Goal: Task Accomplishment & Management: Complete application form

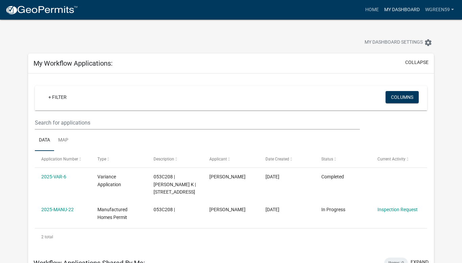
click at [394, 9] on link "My Dashboard" at bounding box center [402, 9] width 41 height 13
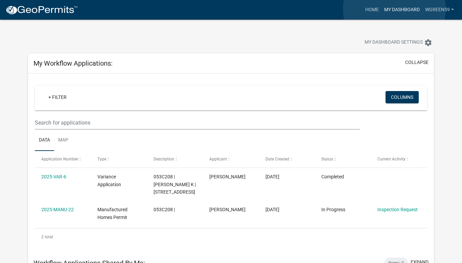
click at [394, 9] on link "My Dashboard" at bounding box center [402, 9] width 41 height 13
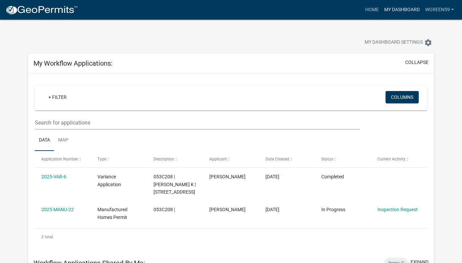
click at [400, 8] on link "My Dashboard" at bounding box center [402, 9] width 41 height 13
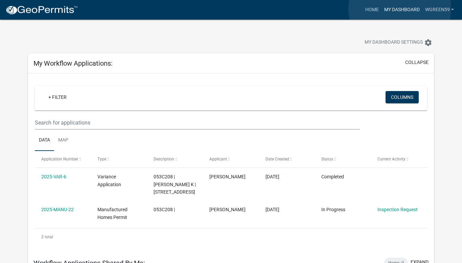
click at [400, 8] on link "My Dashboard" at bounding box center [402, 9] width 41 height 13
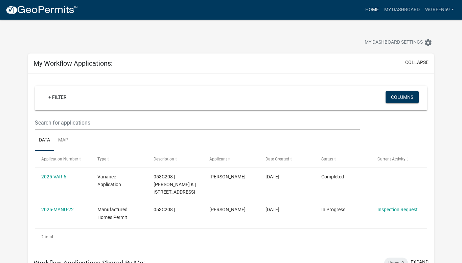
click at [373, 9] on link "Home" at bounding box center [372, 9] width 19 height 13
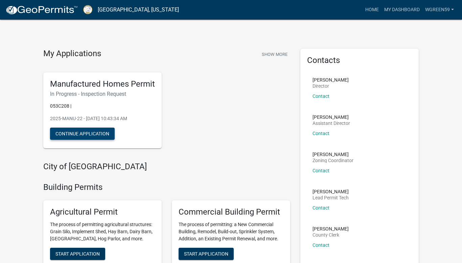
click at [100, 132] on button "Continue Application" at bounding box center [82, 134] width 65 height 12
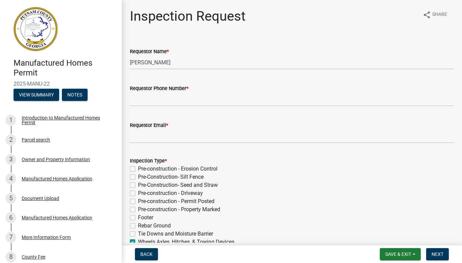
click at [305, 177] on div "Pre-Construction- Silt Fence" at bounding box center [292, 177] width 324 height 8
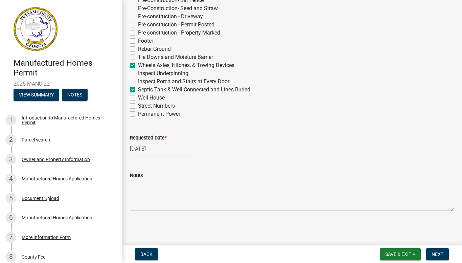
scroll to position [177, 0]
click at [438, 254] on span "Next" at bounding box center [438, 253] width 12 height 5
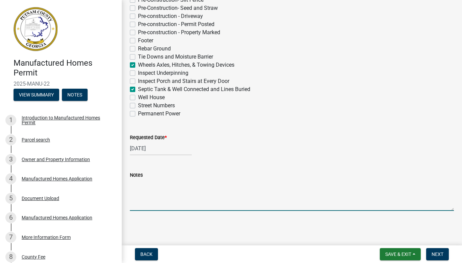
click at [248, 210] on textarea "Notes" at bounding box center [292, 195] width 324 height 32
click at [322, 197] on textarea "Notes" at bounding box center [292, 195] width 324 height 32
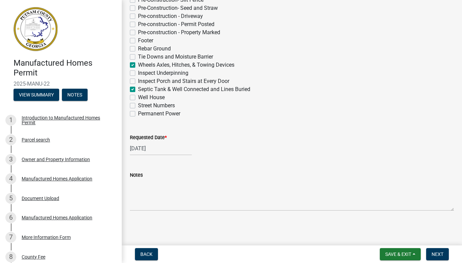
click at [327, 154] on div "[DATE]" at bounding box center [292, 148] width 324 height 14
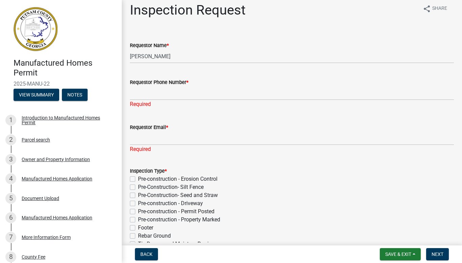
scroll to position [0, 0]
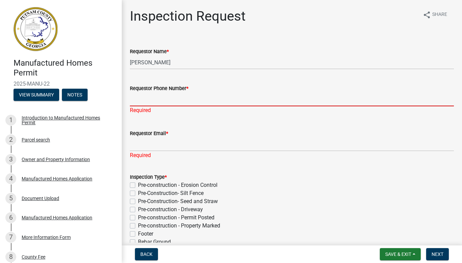
click at [139, 101] on input "Requestor Phone Number *" at bounding box center [292, 99] width 324 height 14
type input "4047250410"
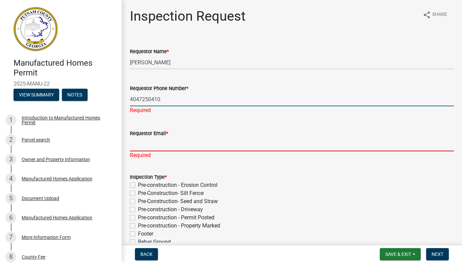
type input "[EMAIL_ADDRESS][DOMAIN_NAME]"
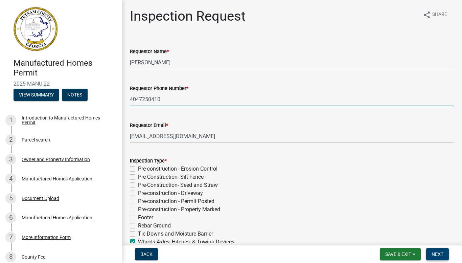
click at [444, 252] on button "Next" at bounding box center [437, 254] width 23 height 12
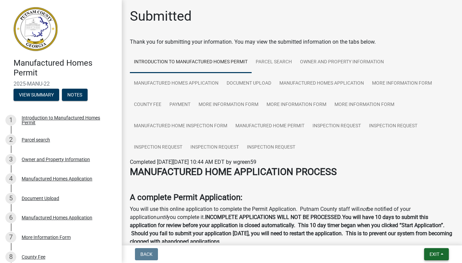
click at [434, 255] on span "Exit" at bounding box center [435, 253] width 10 height 5
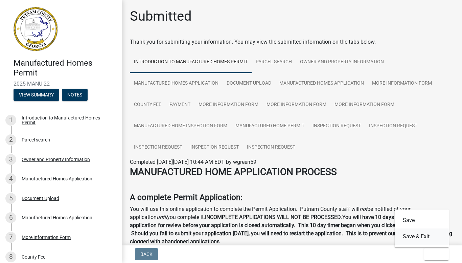
click at [412, 237] on button "Save & Exit" at bounding box center [422, 236] width 54 height 16
